Goal: Information Seeking & Learning: Learn about a topic

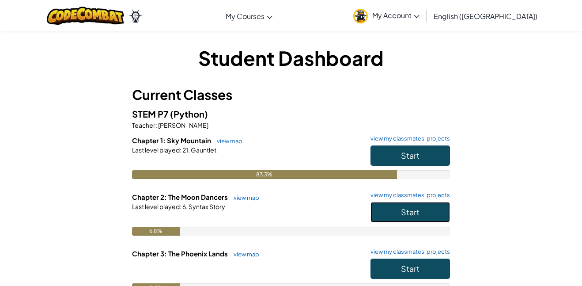
click at [420, 214] on button "Start" at bounding box center [411, 212] width 80 height 20
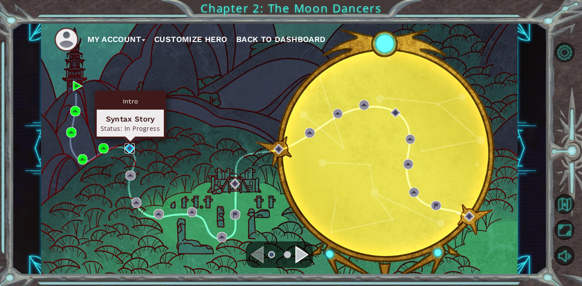
click at [130, 148] on img at bounding box center [130, 148] width 10 height 10
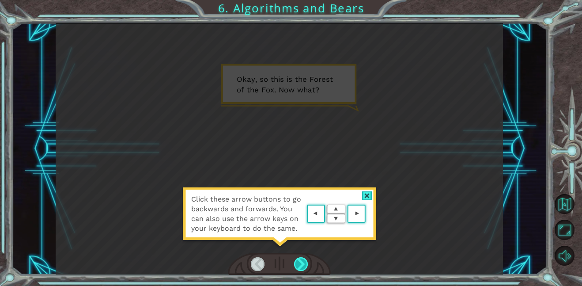
click at [300, 264] on div at bounding box center [301, 264] width 14 height 14
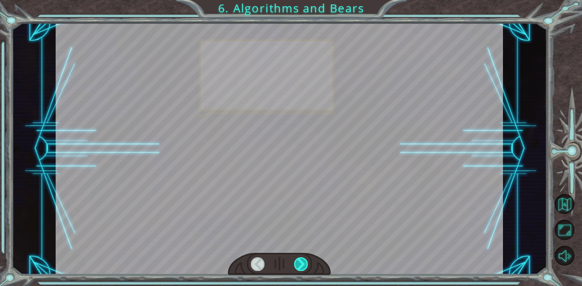
click at [300, 264] on div at bounding box center [301, 264] width 14 height 14
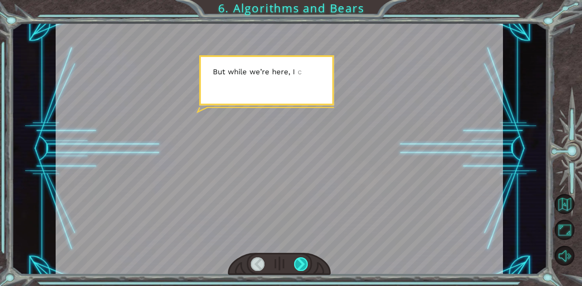
click at [300, 264] on div at bounding box center [301, 264] width 14 height 14
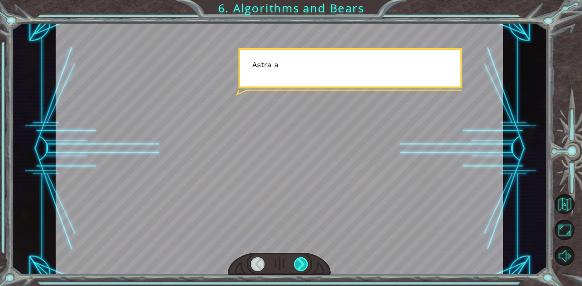
click at [300, 264] on div at bounding box center [301, 264] width 14 height 14
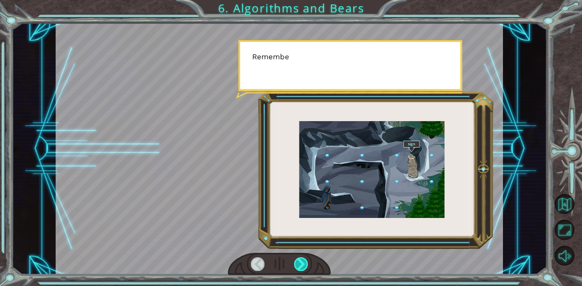
click at [300, 264] on div at bounding box center [301, 264] width 14 height 14
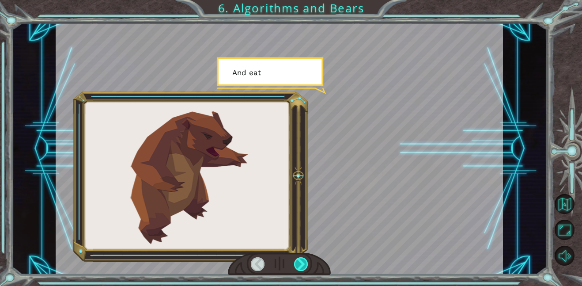
click at [300, 264] on div at bounding box center [301, 264] width 14 height 14
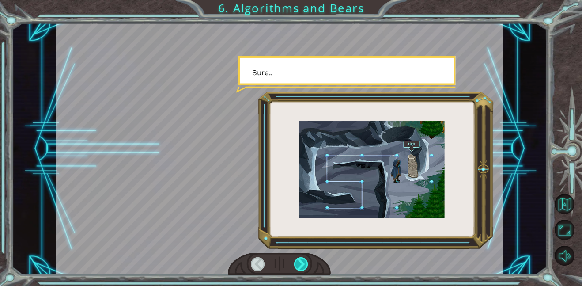
click at [300, 264] on div at bounding box center [301, 264] width 14 height 14
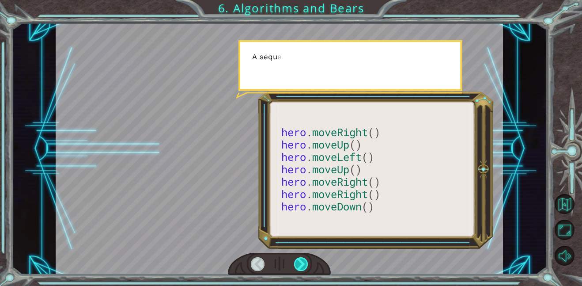
click at [300, 264] on div at bounding box center [301, 264] width 14 height 14
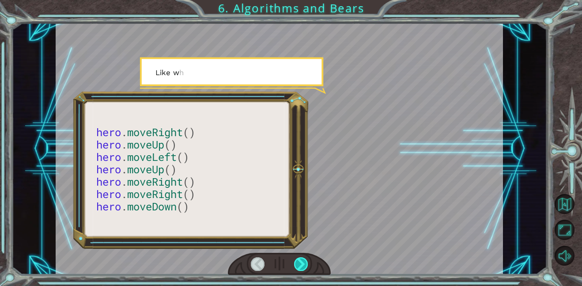
click at [300, 264] on div at bounding box center [301, 264] width 14 height 14
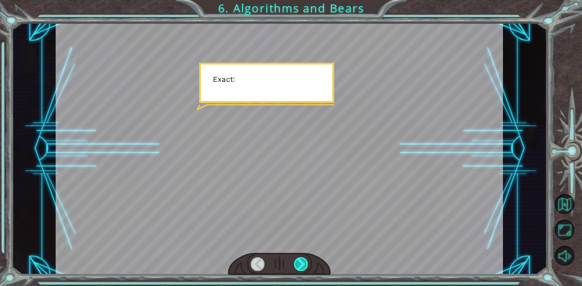
click at [300, 264] on div at bounding box center [301, 264] width 14 height 14
click at [300, 0] on div "hero . moveRight () hero . moveUp () hero . moveLeft () hero . moveUp () hero .…" at bounding box center [291, 0] width 582 height 0
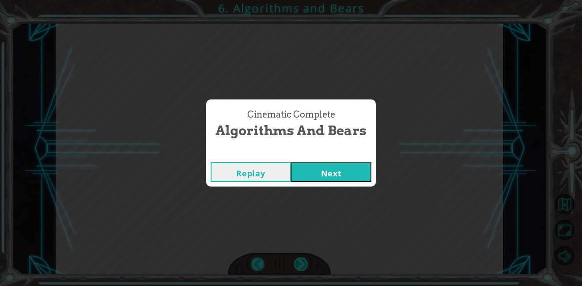
click at [300, 264] on div "Cinematic Complete Algorithms and Bears Replay Next" at bounding box center [291, 143] width 582 height 286
click at [312, 168] on button "Next" at bounding box center [331, 172] width 80 height 20
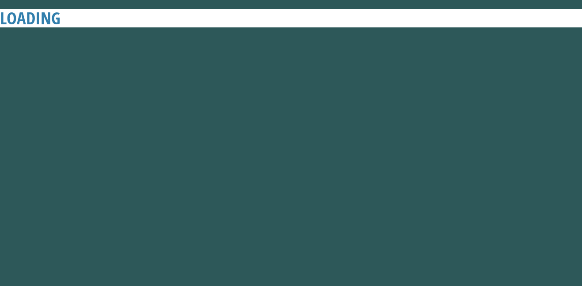
click at [312, 168] on button "Next" at bounding box center [331, 172] width 80 height 20
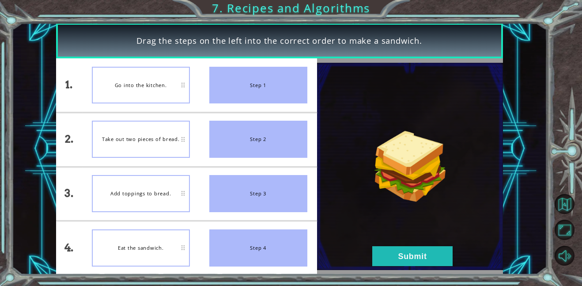
click at [159, 96] on div "Go into the kitchen." at bounding box center [141, 85] width 98 height 37
click at [414, 262] on button "Submit" at bounding box center [412, 256] width 80 height 20
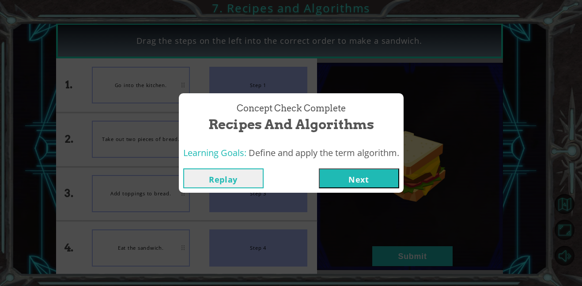
click at [362, 186] on button "Next" at bounding box center [359, 178] width 80 height 20
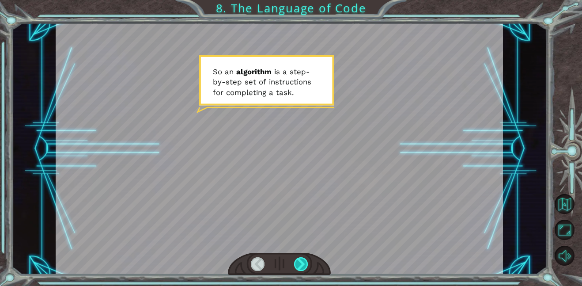
click at [299, 265] on div at bounding box center [301, 264] width 14 height 14
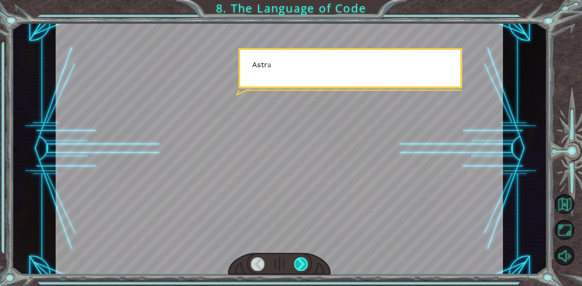
click at [299, 265] on div at bounding box center [301, 264] width 14 height 14
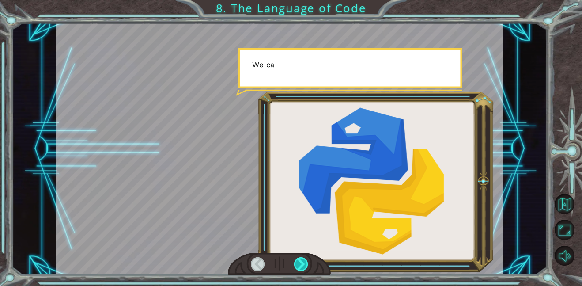
click at [299, 265] on div at bounding box center [301, 264] width 14 height 14
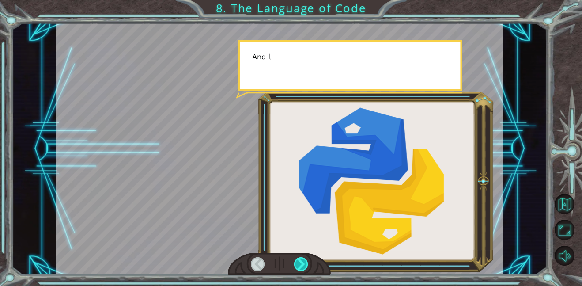
click at [299, 265] on div at bounding box center [301, 264] width 14 height 14
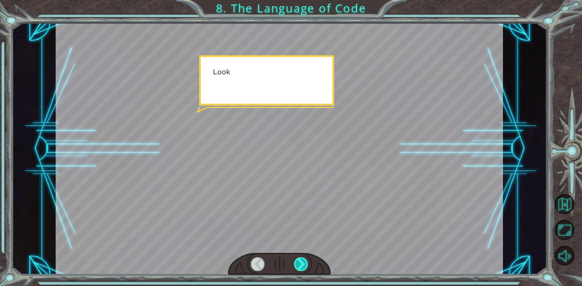
click at [299, 265] on div at bounding box center [301, 264] width 14 height 14
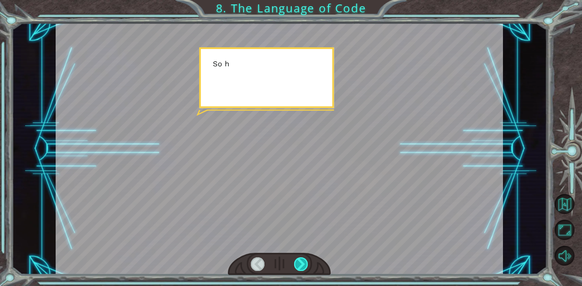
click at [299, 265] on div at bounding box center [301, 264] width 14 height 14
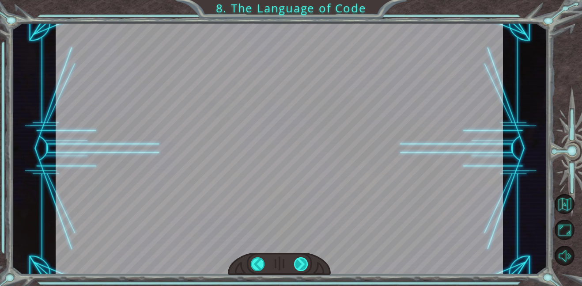
click at [299, 0] on div "S o a n a l g o r i t h m i s a s t e p - b y - s t e p s e t o f i n s t r u c…" at bounding box center [291, 0] width 582 height 0
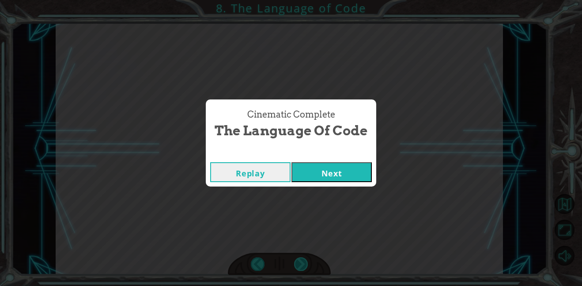
click at [299, 265] on div "Cinematic Complete The Language of Code Replay Next" at bounding box center [291, 143] width 582 height 286
click at [344, 174] on button "Next" at bounding box center [332, 172] width 80 height 20
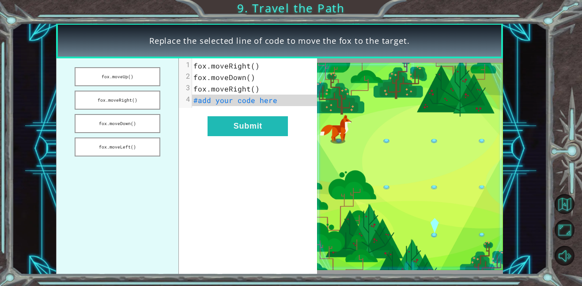
click at [211, 98] on span "#add your code here" at bounding box center [235, 99] width 84 height 9
click at [133, 125] on button "fox.moveDown()" at bounding box center [118, 123] width 86 height 19
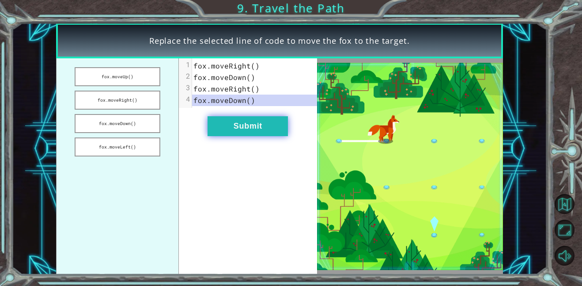
click at [246, 125] on button "Submit" at bounding box center [248, 126] width 80 height 20
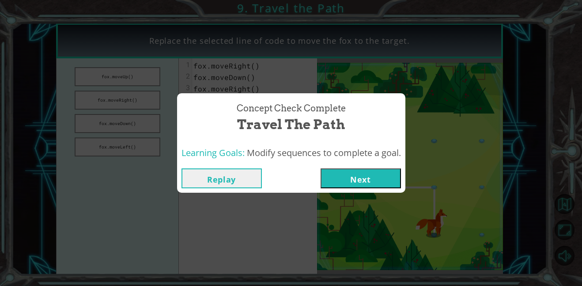
click at [372, 175] on button "Next" at bounding box center [361, 178] width 80 height 20
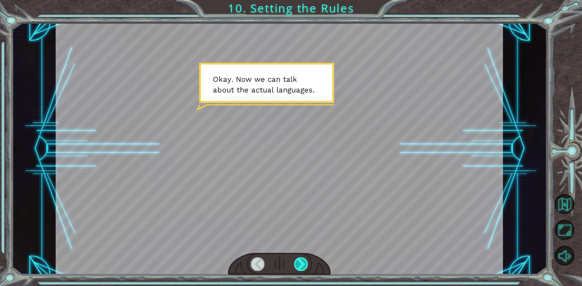
click at [303, 270] on div at bounding box center [301, 264] width 14 height 14
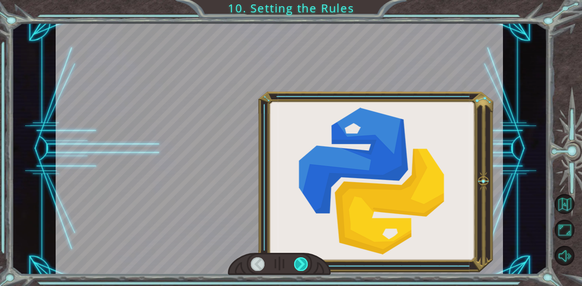
click at [303, 270] on div at bounding box center [301, 264] width 14 height 14
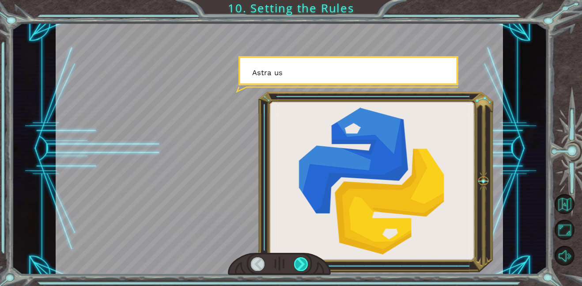
click at [303, 270] on div at bounding box center [301, 264] width 14 height 14
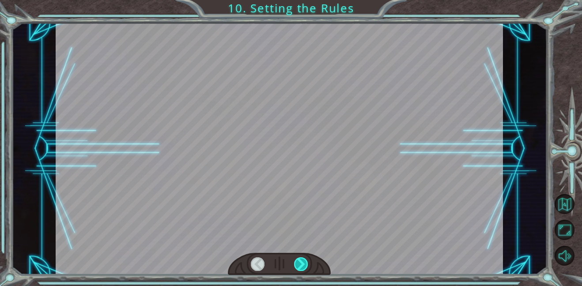
click at [303, 270] on div at bounding box center [301, 264] width 14 height 14
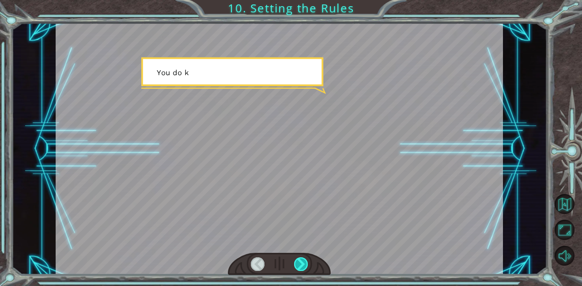
click at [303, 270] on div at bounding box center [301, 264] width 14 height 14
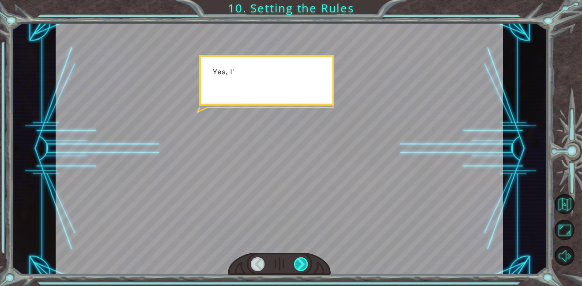
click at [303, 270] on div at bounding box center [301, 264] width 14 height 14
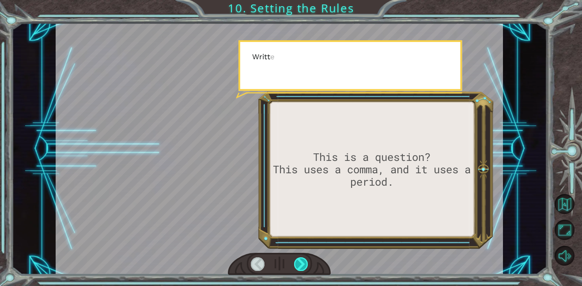
click at [303, 270] on div at bounding box center [301, 264] width 14 height 14
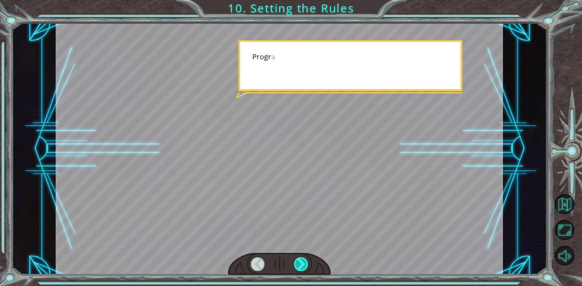
click at [303, 270] on div at bounding box center [301, 264] width 14 height 14
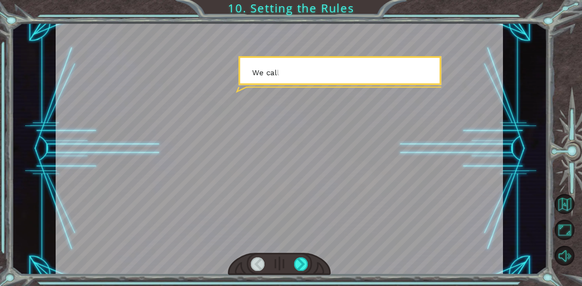
click at [302, 272] on div at bounding box center [279, 264] width 103 height 23
click at [299, 263] on div at bounding box center [301, 264] width 14 height 14
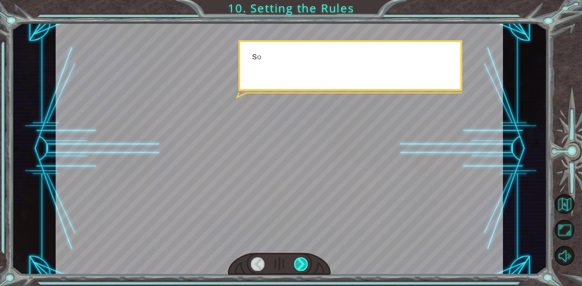
click at [299, 263] on div at bounding box center [301, 264] width 14 height 14
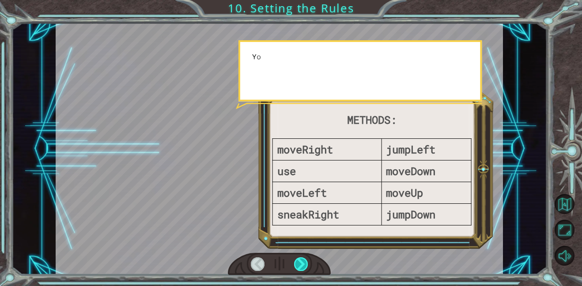
click at [299, 263] on div at bounding box center [301, 264] width 14 height 14
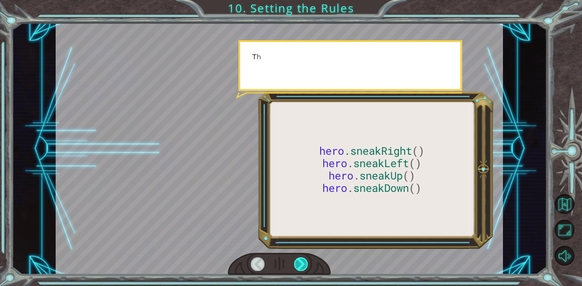
click at [299, 263] on div at bounding box center [301, 264] width 14 height 14
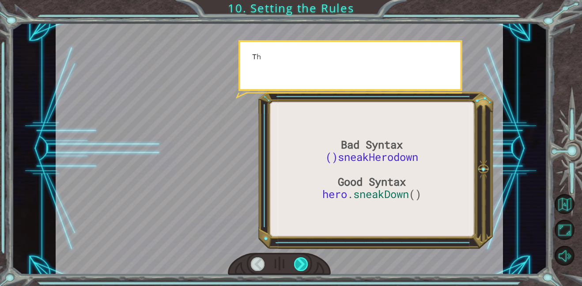
click at [299, 263] on div at bounding box center [301, 264] width 14 height 14
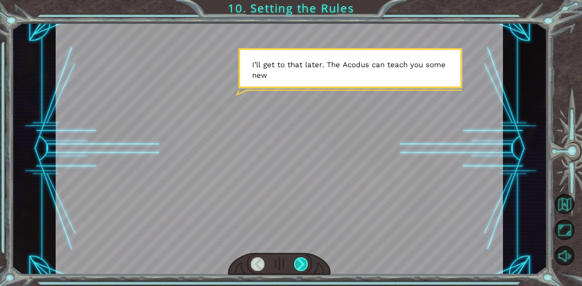
click at [299, 263] on div at bounding box center [301, 264] width 14 height 14
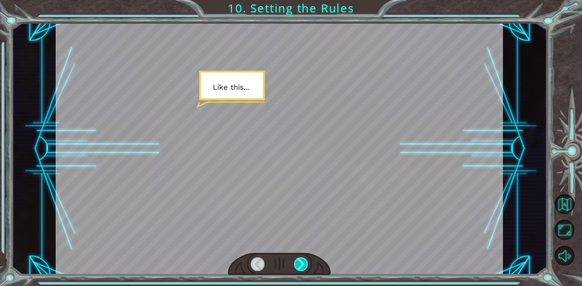
click at [299, 263] on div at bounding box center [301, 264] width 14 height 14
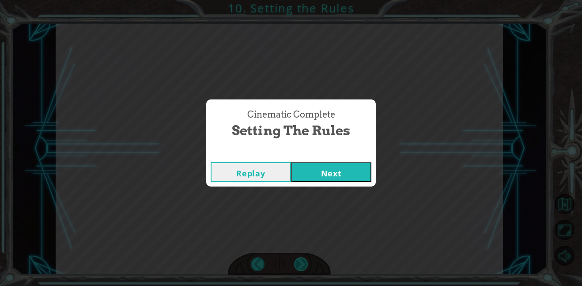
click at [299, 263] on div "Cinematic Complete Setting the Rules Replay Next" at bounding box center [291, 143] width 582 height 286
click at [305, 175] on button "Next" at bounding box center [331, 172] width 80 height 20
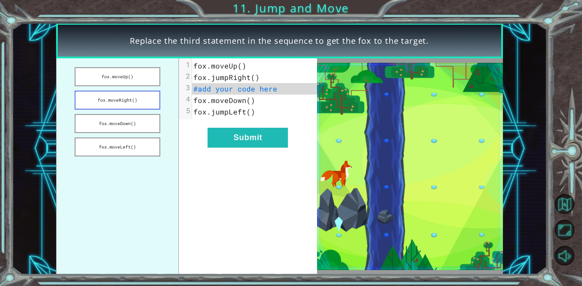
click at [107, 102] on button "fox.moveRight()" at bounding box center [118, 100] width 86 height 19
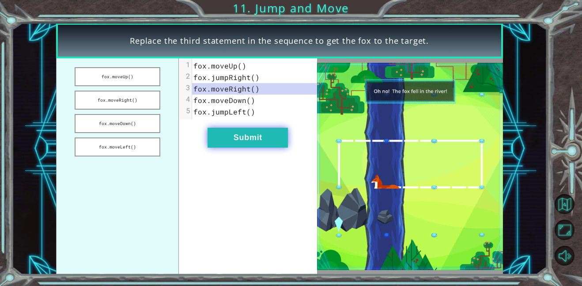
click at [241, 136] on button "Submit" at bounding box center [248, 138] width 80 height 20
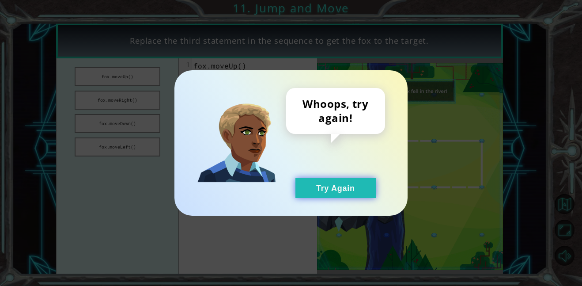
click at [366, 191] on button "Try Again" at bounding box center [336, 188] width 80 height 20
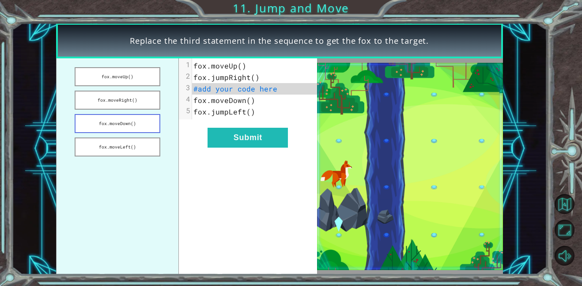
click at [142, 124] on button "fox.moveDown()" at bounding box center [118, 123] width 86 height 19
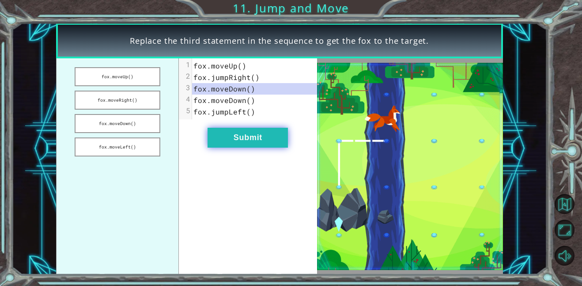
click at [232, 135] on button "Submit" at bounding box center [248, 138] width 80 height 20
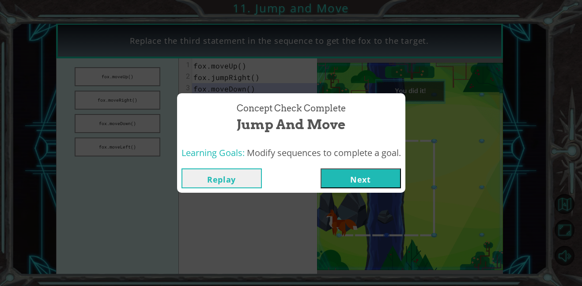
click at [374, 180] on button "Next" at bounding box center [361, 178] width 80 height 20
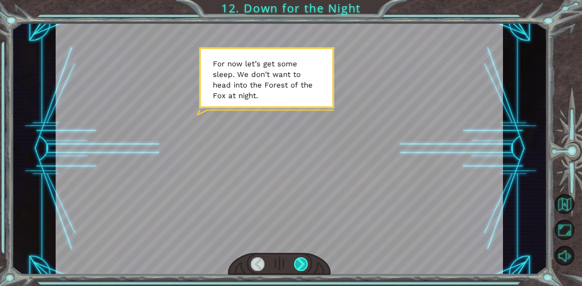
click at [301, 264] on div at bounding box center [301, 264] width 14 height 14
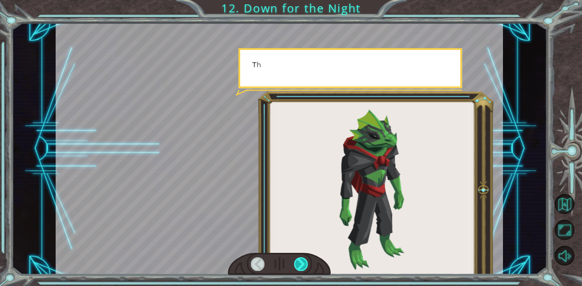
click at [301, 264] on div at bounding box center [301, 264] width 14 height 14
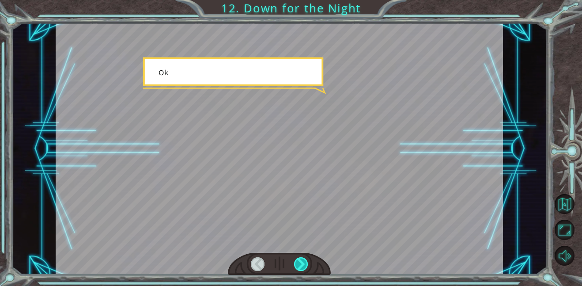
click at [301, 264] on div at bounding box center [301, 264] width 14 height 14
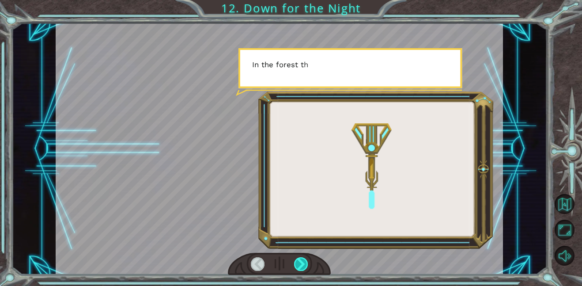
click at [301, 264] on div at bounding box center [301, 264] width 14 height 14
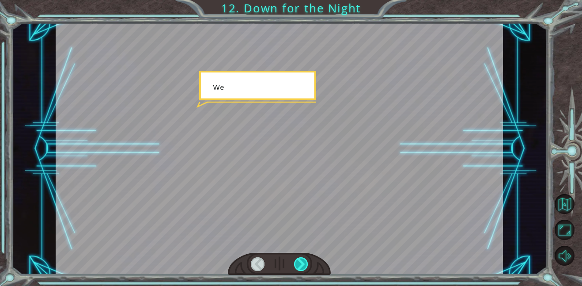
click at [301, 264] on div at bounding box center [301, 264] width 14 height 14
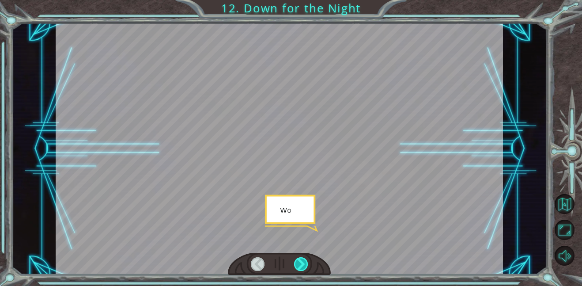
click at [301, 264] on div at bounding box center [301, 264] width 14 height 14
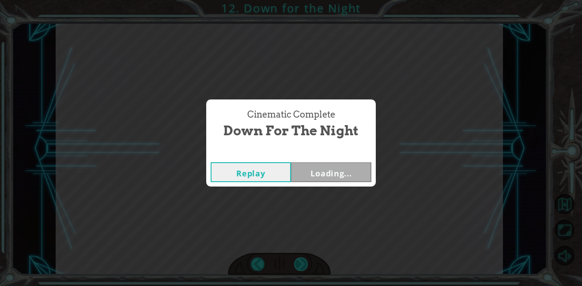
click at [301, 264] on div "Cinematic Complete Down for the Night Replay Loading..." at bounding box center [291, 143] width 582 height 286
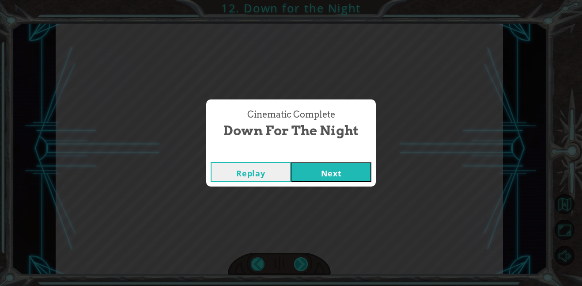
click at [301, 264] on div "Cinematic Complete Down for the Night Replay Next" at bounding box center [291, 143] width 582 height 286
click at [312, 177] on button "Next" at bounding box center [331, 172] width 80 height 20
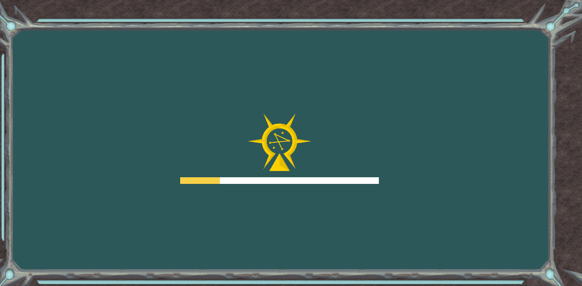
click at [312, 177] on div at bounding box center [279, 180] width 199 height 7
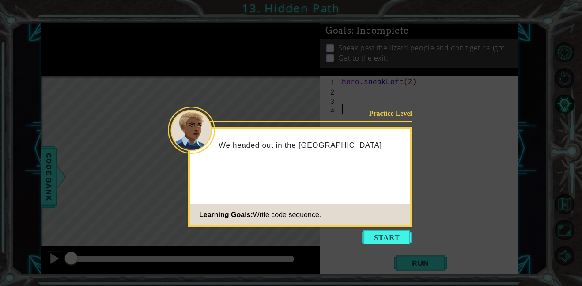
click at [312, 177] on div "Practice Level We headed out in the mo Learning Goals: Write code sequence." at bounding box center [300, 177] width 224 height 100
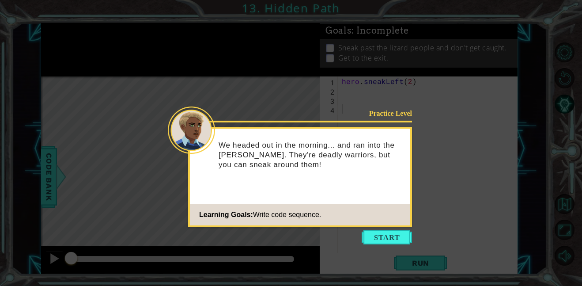
click at [312, 177] on div "We headed out in the morning... and ran into the [PERSON_NAME]. They're deadly …" at bounding box center [300, 159] width 220 height 54
click at [373, 239] on button "Start" at bounding box center [387, 237] width 50 height 14
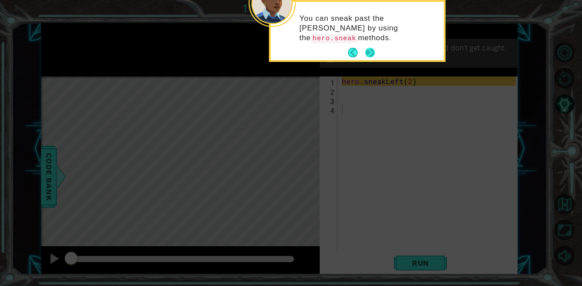
click at [374, 54] on button "Next" at bounding box center [369, 52] width 11 height 11
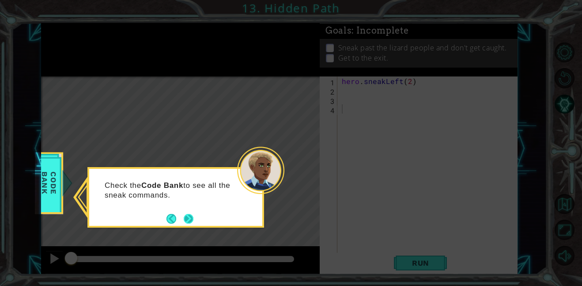
click at [186, 218] on button "Next" at bounding box center [188, 218] width 12 height 12
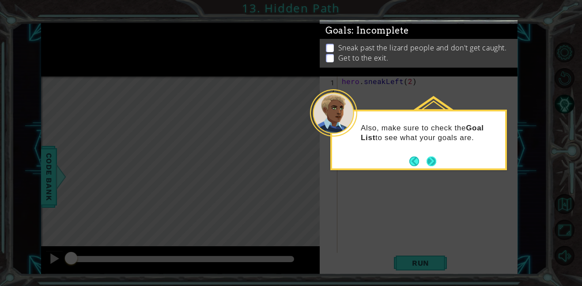
click at [435, 160] on button "Next" at bounding box center [432, 161] width 16 height 16
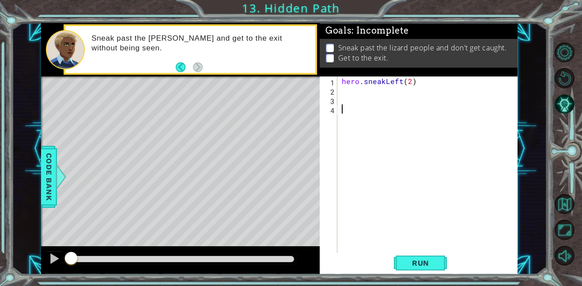
click at [353, 92] on div "hero . sneakLeft ( 2 )" at bounding box center [430, 173] width 180 height 195
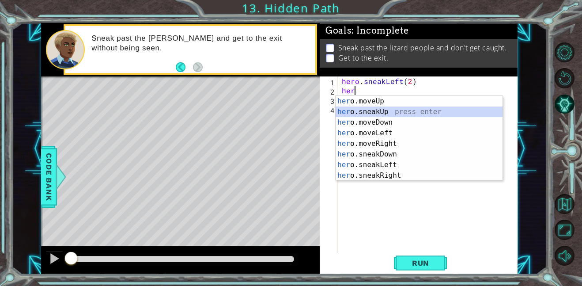
click at [383, 108] on div "her o.moveUp press enter her o.sneakUp press enter her o.moveDown press enter h…" at bounding box center [419, 149] width 167 height 106
type textarea "hero.sneakUp(1)"
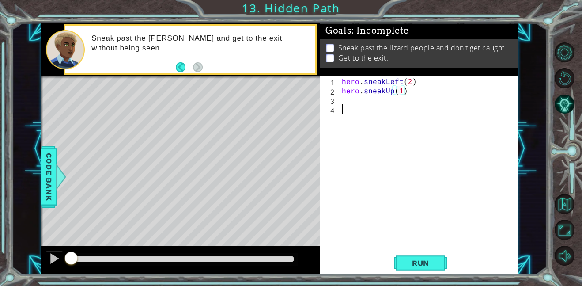
click at [379, 105] on div "hero . sneakLeft ( 2 ) hero . sneakUp ( 1 )" at bounding box center [430, 173] width 180 height 195
click at [378, 101] on div "hero . sneakLeft ( 2 ) hero . sneakUp ( 1 )" at bounding box center [430, 173] width 180 height 195
click at [400, 91] on div "hero . sneakLeft ( 2 ) hero . sneakUp ( 1 )" at bounding box center [430, 173] width 180 height 195
type textarea "hero.sneakUp(2)"
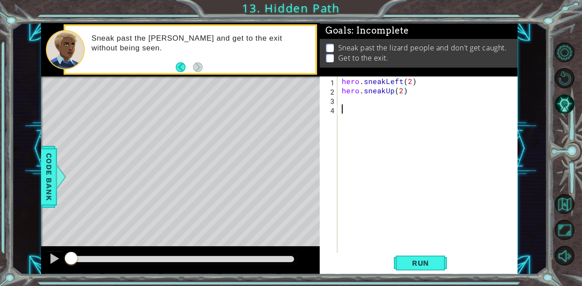
click at [366, 107] on div "hero . sneakLeft ( 2 ) hero . sneakUp ( 2 )" at bounding box center [430, 173] width 180 height 195
click at [365, 101] on div "hero . sneakLeft ( 2 ) hero . sneakUp ( 2 )" at bounding box center [430, 173] width 180 height 195
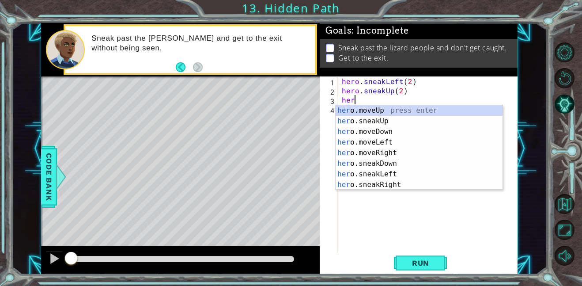
scroll to position [0, 0]
click at [365, 185] on div "hero .moveUp press enter hero .sneakUp press enter hero .moveDown press enter h…" at bounding box center [419, 158] width 167 height 106
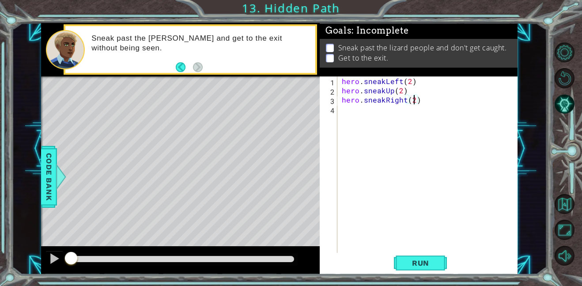
scroll to position [0, 4]
type textarea "hero.sneakRight(2)"
click at [435, 266] on span "Run" at bounding box center [420, 262] width 35 height 9
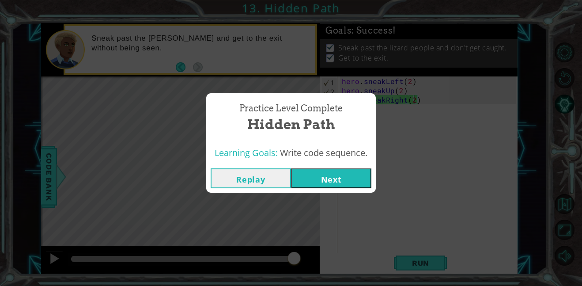
click at [311, 177] on button "Next" at bounding box center [331, 178] width 80 height 20
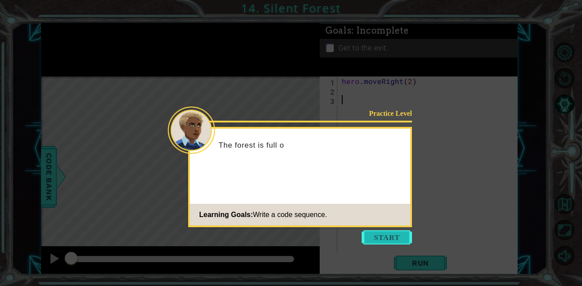
click at [373, 236] on button "Start" at bounding box center [387, 237] width 50 height 14
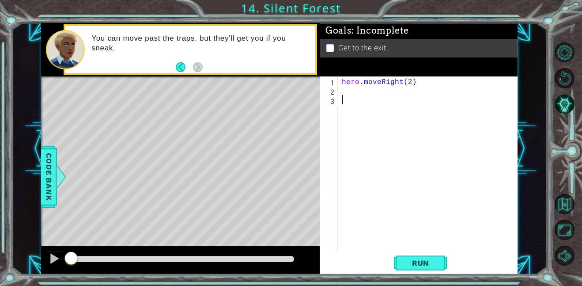
click at [345, 90] on div "hero . moveRight ( 2 )" at bounding box center [430, 173] width 180 height 195
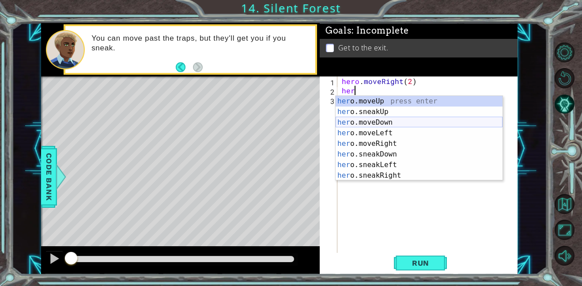
click at [349, 120] on div "her o.moveUp press enter her o.sneakUp press enter her o.moveDown press enter h…" at bounding box center [419, 149] width 167 height 106
type textarea "hero.moveDown(1)"
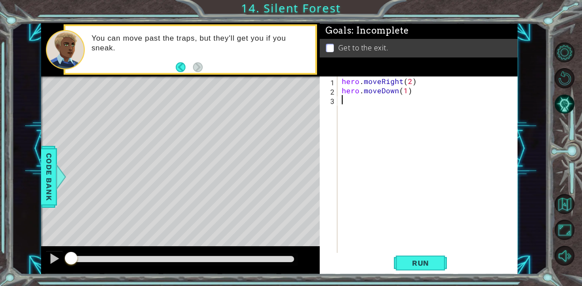
click at [371, 101] on div "hero . moveRight ( 2 ) hero . moveDown ( 1 )" at bounding box center [430, 173] width 180 height 195
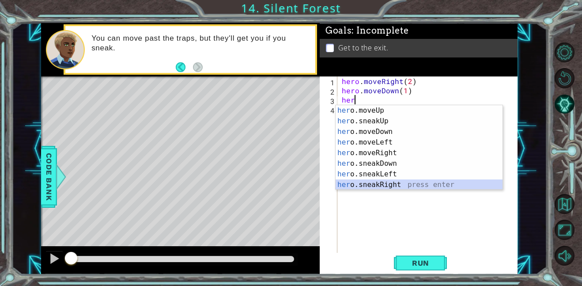
click at [373, 183] on div "her o.moveUp press enter her o.sneakUp press enter her o.moveDown press enter h…" at bounding box center [419, 158] width 167 height 106
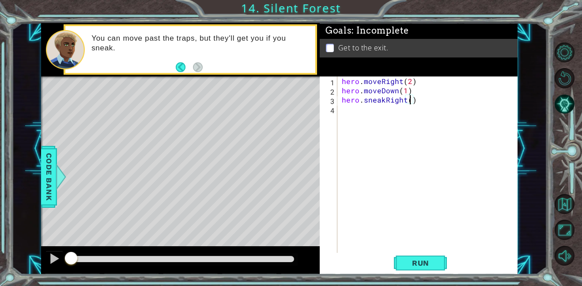
scroll to position [0, 4]
type textarea "hero.sneakRight(2)"
click at [428, 267] on button "Run" at bounding box center [420, 263] width 53 height 20
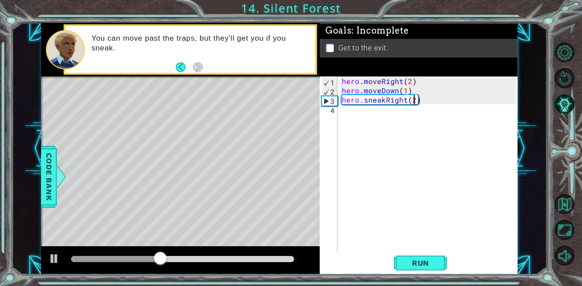
click at [374, 117] on div "hero . moveRight ( 2 ) hero . moveDown ( 1 ) hero . sneakRight ( 2 )" at bounding box center [430, 173] width 180 height 195
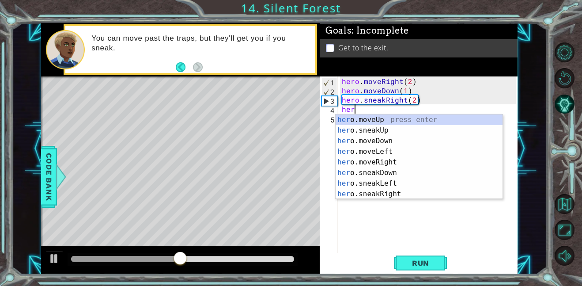
scroll to position [0, 0]
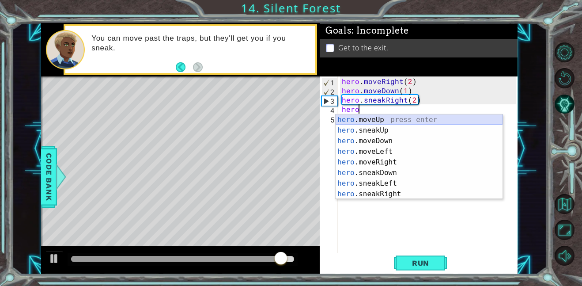
click at [358, 119] on div "hero .moveUp press enter hero .sneakUp press enter hero .moveDown press enter h…" at bounding box center [419, 167] width 167 height 106
type textarea "hero.moveUp(1)"
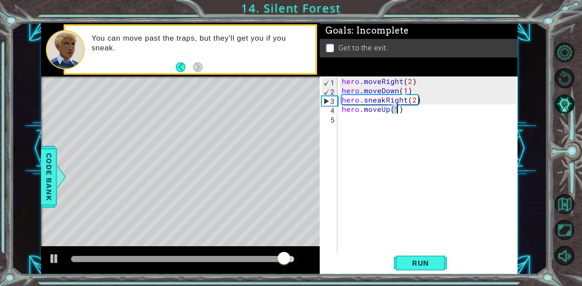
click at [358, 119] on div "hero . moveRight ( 2 ) hero . moveDown ( 1 ) hero . sneakRight ( 2 ) hero . mov…" at bounding box center [430, 173] width 180 height 195
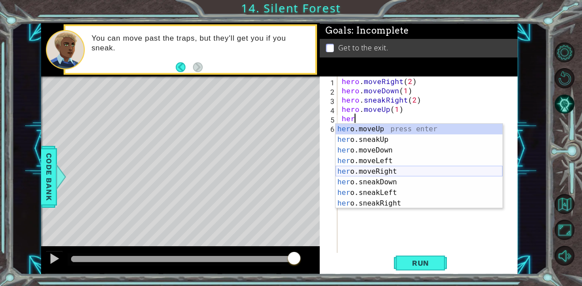
click at [351, 170] on div "her o.moveUp press enter her o.sneakUp press enter her o.moveDown press enter h…" at bounding box center [419, 177] width 167 height 106
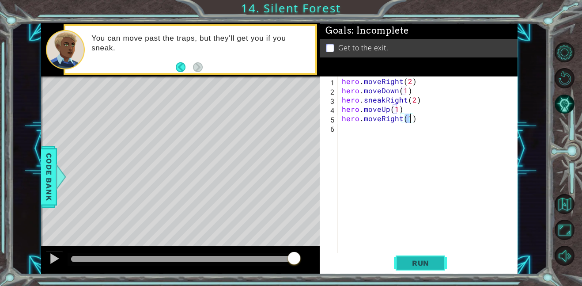
type textarea "hero.moveRight(1)"
click at [418, 266] on span "Run" at bounding box center [420, 262] width 35 height 9
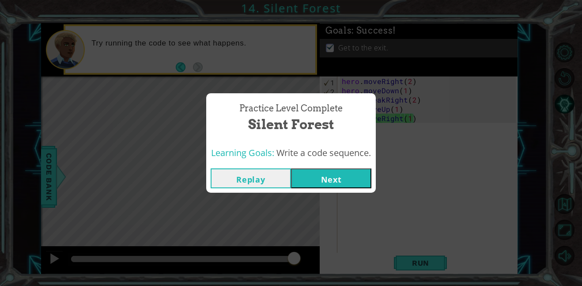
click at [314, 178] on button "Next" at bounding box center [331, 178] width 80 height 20
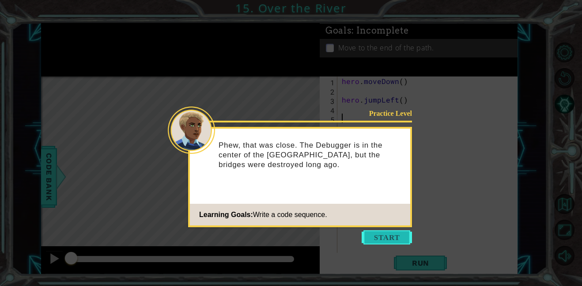
click at [376, 235] on button "Start" at bounding box center [387, 237] width 50 height 14
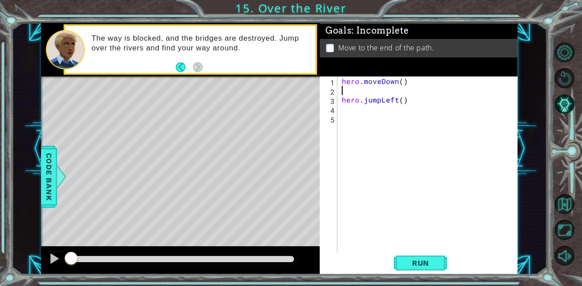
click at [350, 91] on div "hero . moveDown ( ) hero . jumpLeft ( )" at bounding box center [430, 173] width 180 height 195
click at [411, 103] on div "hero . moveDown ( ) hero . jumpLeft ( )" at bounding box center [430, 173] width 180 height 195
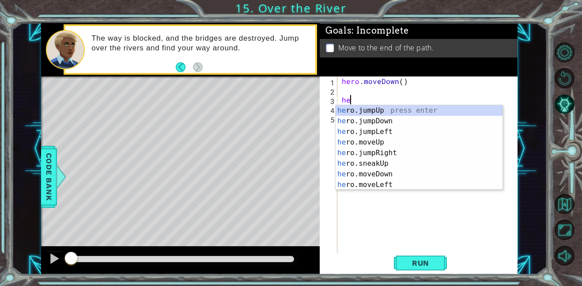
type textarea "h"
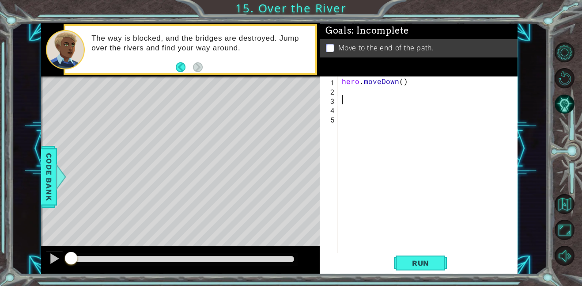
click at [371, 88] on div "hero . moveDown ( )" at bounding box center [430, 173] width 180 height 195
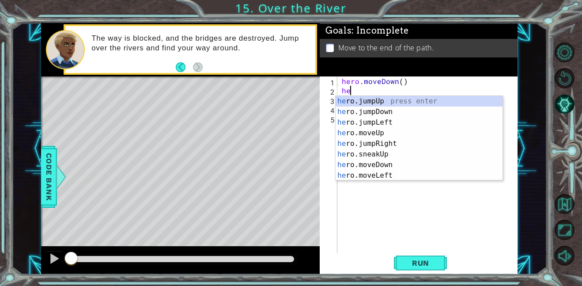
type textarea "her"
click at [372, 121] on div "her o.jumpUp press enter her o.jumpDown press enter her o.jumpLeft press enter …" at bounding box center [419, 149] width 167 height 106
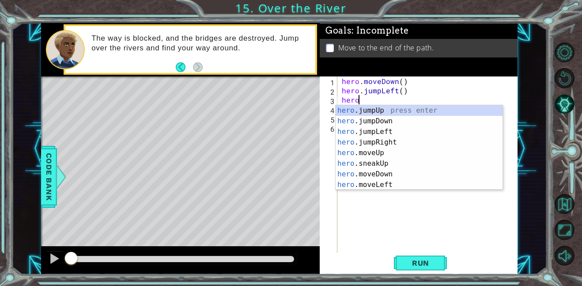
scroll to position [0, 0]
click at [354, 186] on div "hero .jumpUp press enter hero .jumpDown press enter hero .jumpLeft press enter …" at bounding box center [419, 158] width 167 height 106
type textarea "hero.moveLeft(1)"
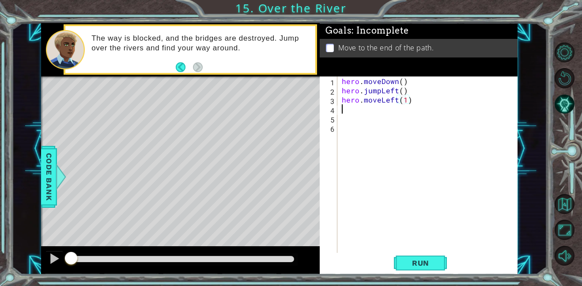
click at [374, 111] on div "hero . moveDown ( ) hero . jumpLeft ( ) hero . moveLeft ( 1 )" at bounding box center [430, 173] width 180 height 195
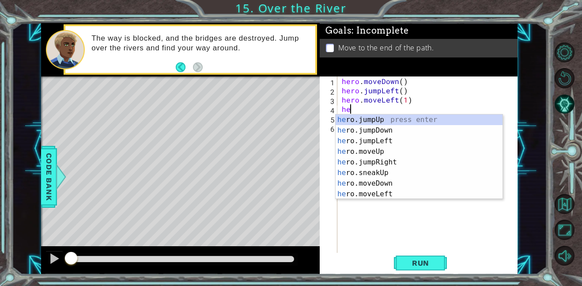
type textarea "her"
click at [359, 131] on div "her o.jumpUp press enter her o.jumpDown press enter her o.jumpLeft press enter …" at bounding box center [419, 167] width 167 height 106
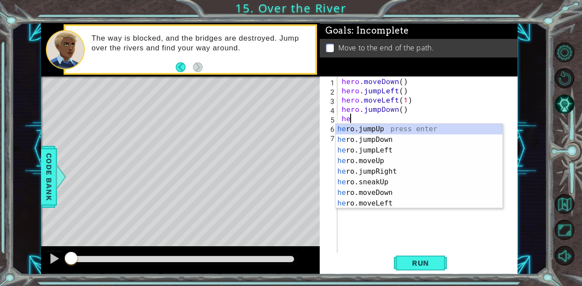
type textarea "her"
click at [358, 174] on div "her o.jumpUp press enter her o.jumpDown press enter her o.jumpLeft press enter …" at bounding box center [419, 177] width 167 height 106
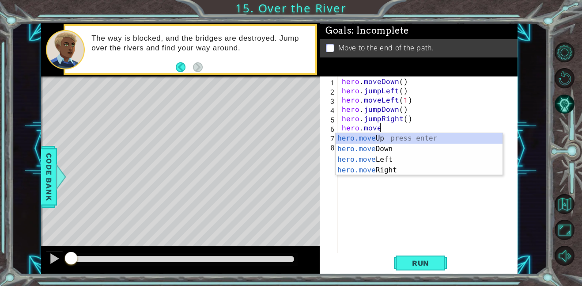
scroll to position [0, 2]
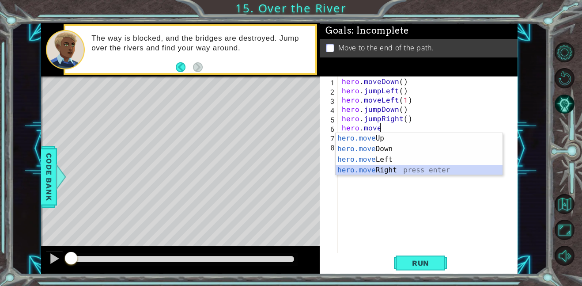
click at [380, 167] on div "hero.move Up press enter hero.move Down press enter hero.move Left press enter …" at bounding box center [419, 165] width 167 height 64
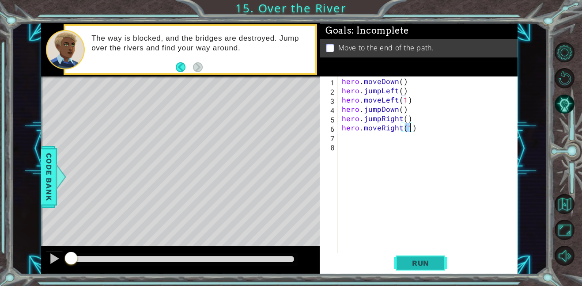
type textarea "hero.moveRight(1)"
click at [413, 266] on span "Run" at bounding box center [420, 262] width 35 height 9
